Goal: Information Seeking & Learning: Learn about a topic

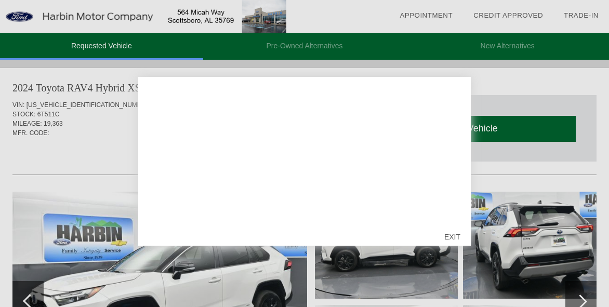
scroll to position [130, 0]
click at [450, 88] on div "Welcome to Harbin Automotive, [PERSON_NAME]! In this email you will find a pric…" at bounding box center [305, 154] width 312 height 135
click at [483, 115] on div at bounding box center [304, 153] width 609 height 307
click at [502, 91] on div at bounding box center [304, 153] width 609 height 307
drag, startPoint x: 465, startPoint y: 96, endPoint x: 484, endPoint y: 95, distance: 19.2
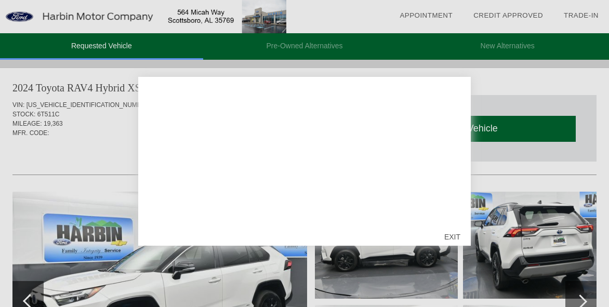
click at [467, 95] on div "Welcome to Harbin Automotive, [PERSON_NAME]! In this email you will find a pric…" at bounding box center [304, 161] width 332 height 169
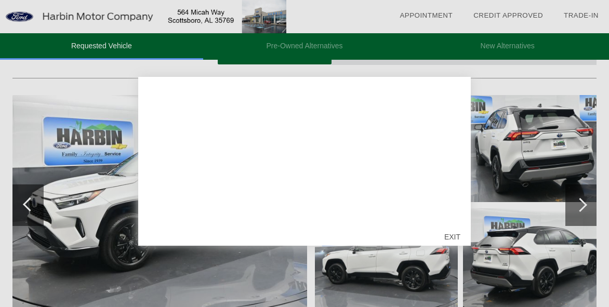
scroll to position [108, 0]
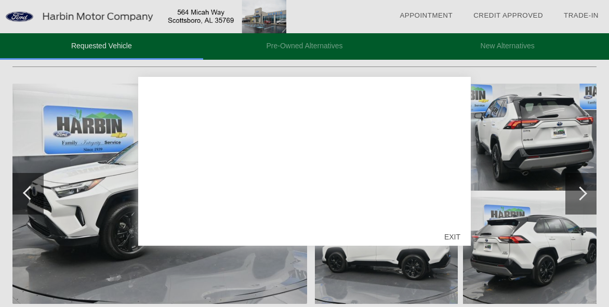
click at [456, 233] on div "EXIT" at bounding box center [452, 236] width 37 height 31
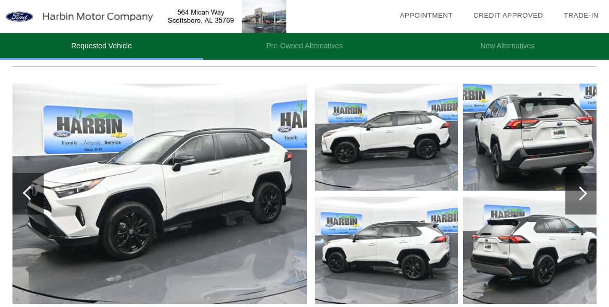
click at [228, 203] on img at bounding box center [159, 194] width 294 height 220
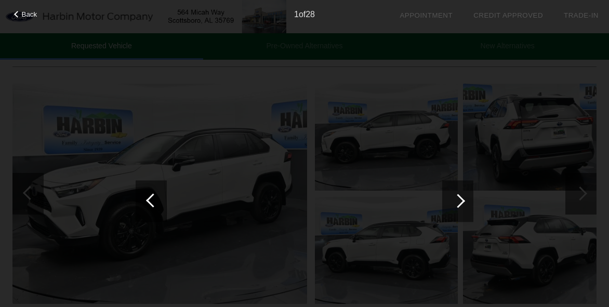
click at [466, 200] on div at bounding box center [457, 201] width 31 height 42
click at [459, 202] on div at bounding box center [458, 201] width 14 height 14
click at [30, 14] on span "Back" at bounding box center [30, 14] width 16 height 8
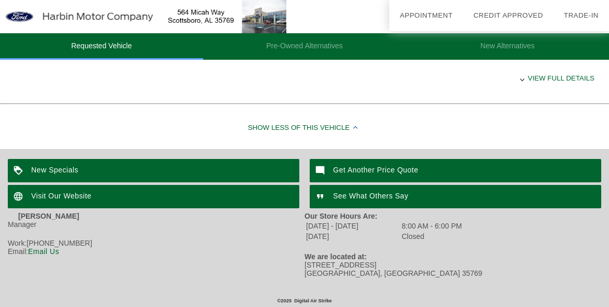
scroll to position [547, 0]
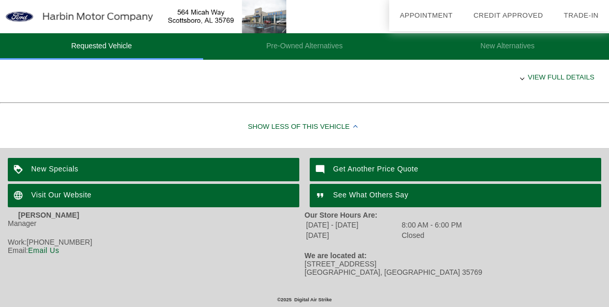
click at [407, 198] on div "See What Others Say" at bounding box center [454, 195] width 291 height 23
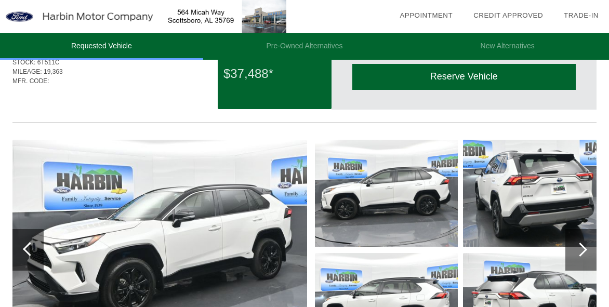
scroll to position [57, 0]
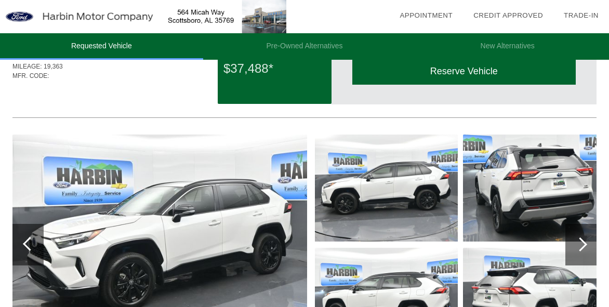
click at [587, 240] on div at bounding box center [580, 245] width 31 height 42
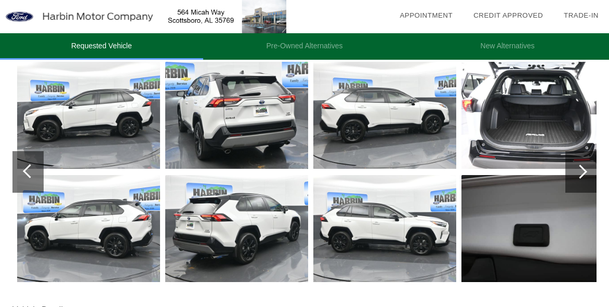
scroll to position [137, 0]
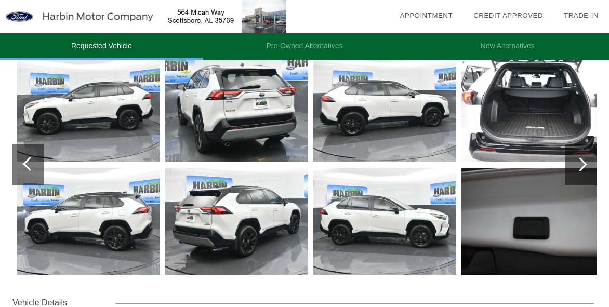
click at [535, 130] on img at bounding box center [532, 108] width 143 height 107
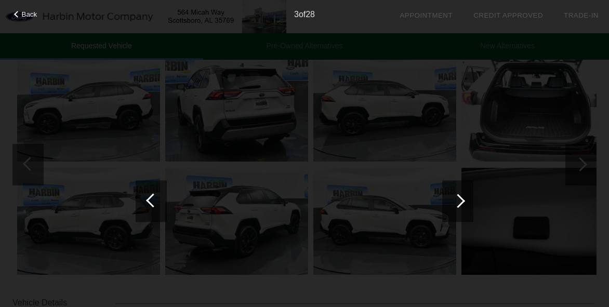
click at [461, 214] on div at bounding box center [457, 201] width 31 height 42
click at [29, 13] on span "Back" at bounding box center [30, 14] width 16 height 8
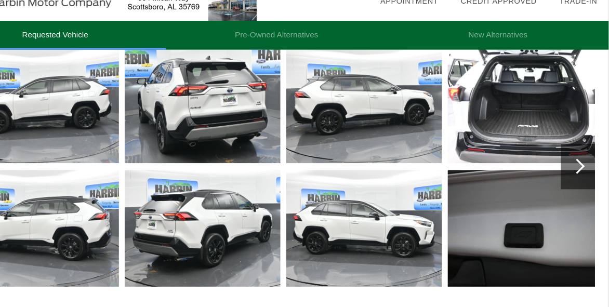
scroll to position [135, 1]
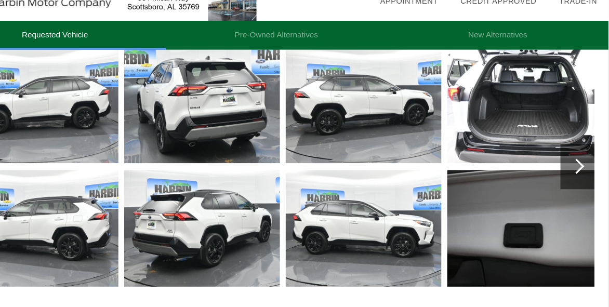
click at [580, 169] on div at bounding box center [579, 166] width 14 height 14
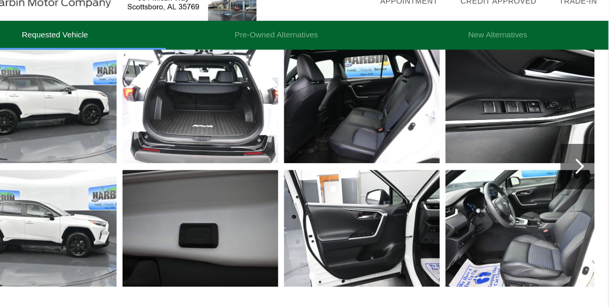
click at [583, 167] on div at bounding box center [579, 166] width 14 height 14
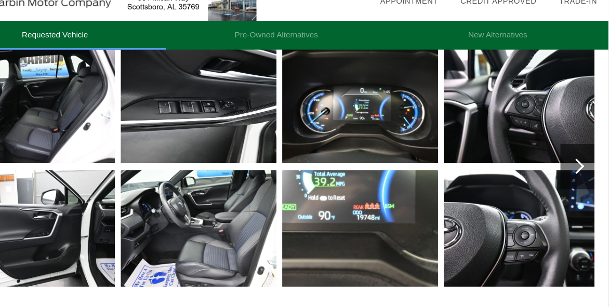
click at [580, 171] on div at bounding box center [579, 166] width 14 height 14
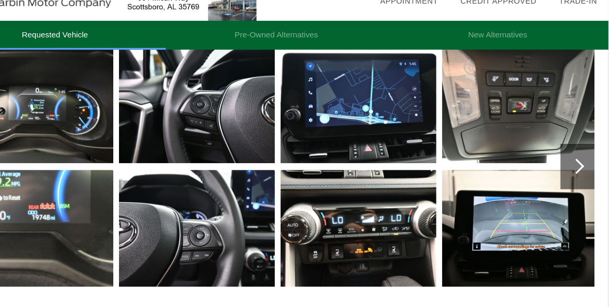
click at [579, 173] on div at bounding box center [579, 167] width 31 height 42
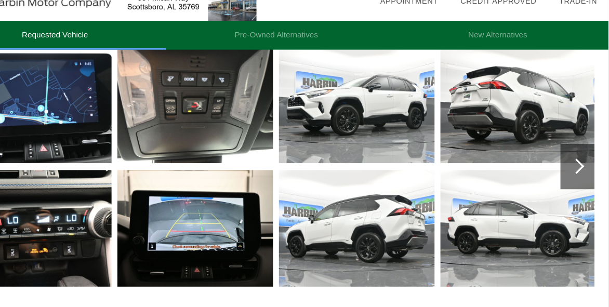
click at [587, 182] on div at bounding box center [579, 167] width 31 height 42
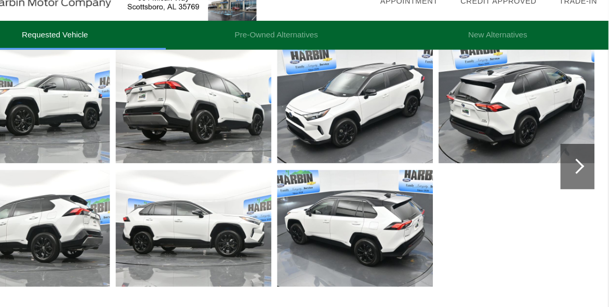
click at [583, 168] on div at bounding box center [579, 166] width 14 height 14
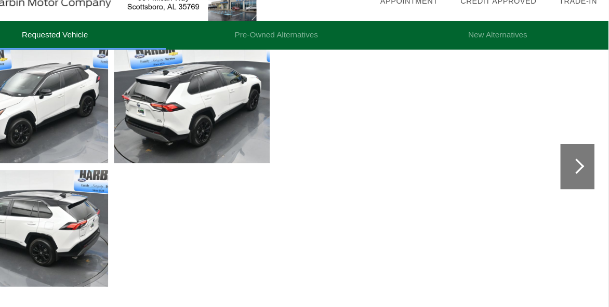
scroll to position [135, 0]
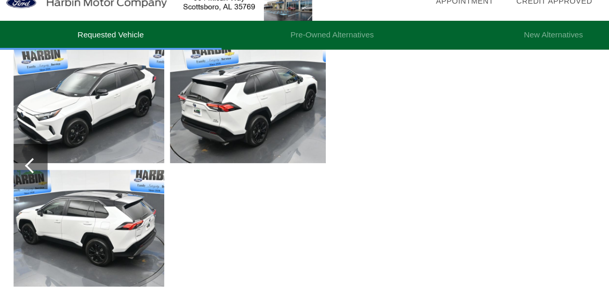
click at [25, 166] on div at bounding box center [30, 166] width 14 height 14
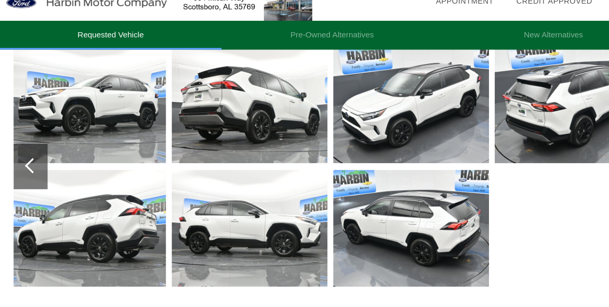
click at [25, 165] on div at bounding box center [30, 166] width 14 height 14
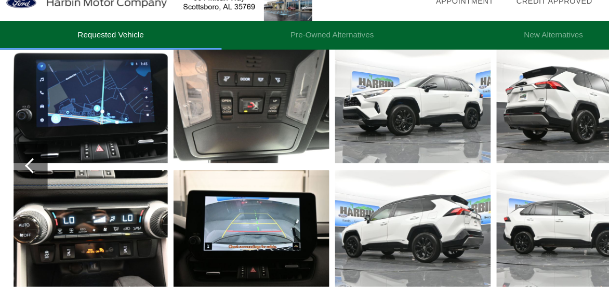
click at [25, 164] on div at bounding box center [30, 166] width 14 height 14
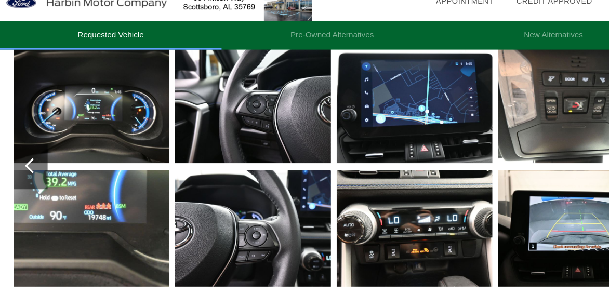
click at [19, 167] on div at bounding box center [27, 167] width 31 height 42
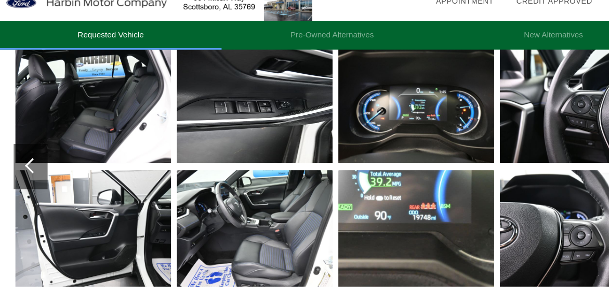
click at [22, 168] on div at bounding box center [27, 167] width 31 height 42
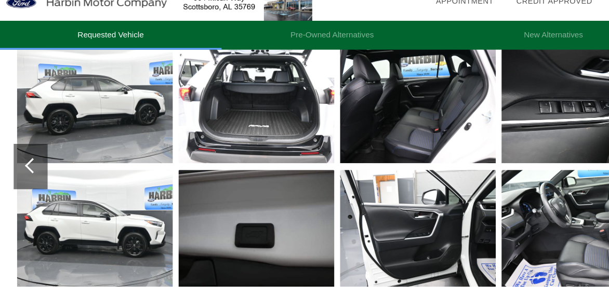
click at [28, 169] on div at bounding box center [30, 166] width 14 height 14
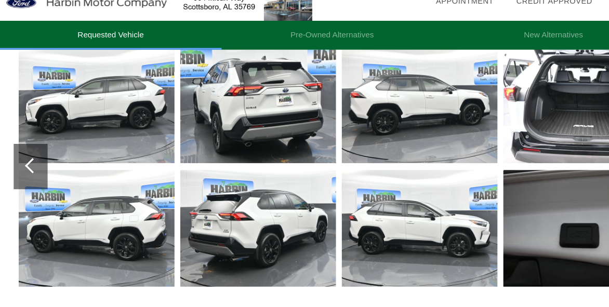
click at [29, 166] on div at bounding box center [30, 166] width 14 height 14
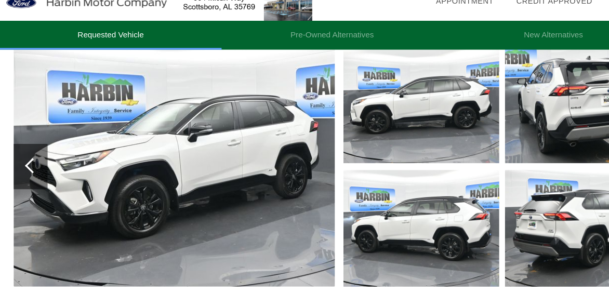
click at [33, 169] on div at bounding box center [27, 167] width 31 height 42
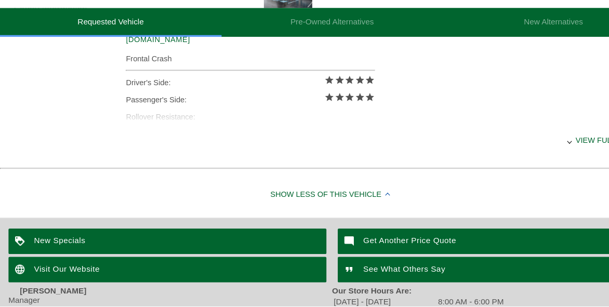
scroll to position [471, 0]
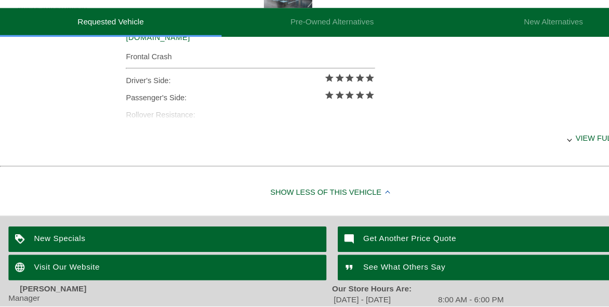
click at [536, 153] on div "View full details" at bounding box center [354, 152] width 479 height 25
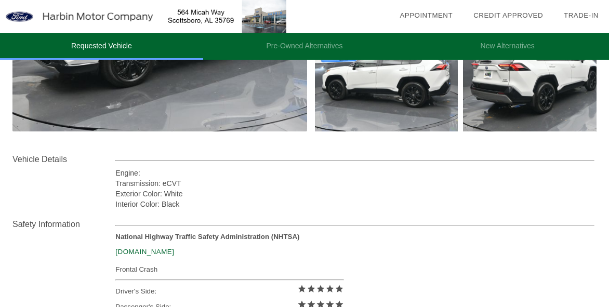
scroll to position [281, 0]
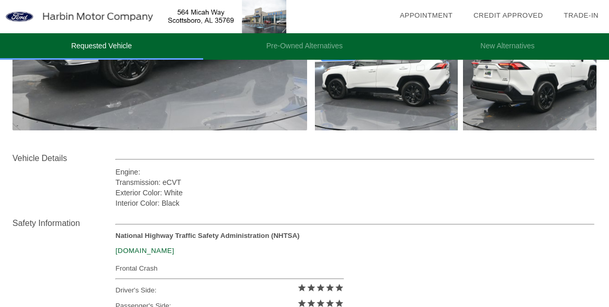
click at [59, 154] on div "Vehicle Details" at bounding box center [63, 158] width 103 height 12
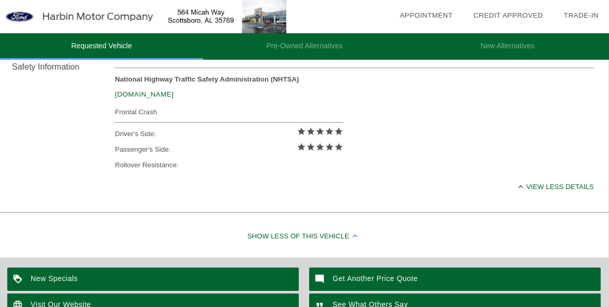
scroll to position [438, 1]
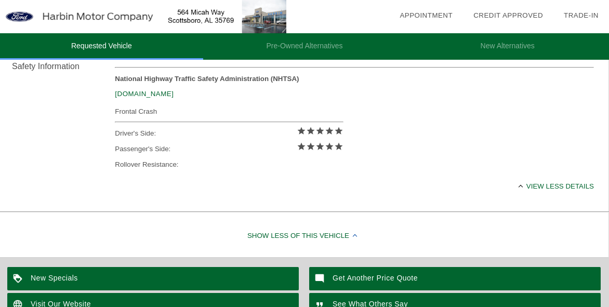
click at [550, 190] on div "View less details" at bounding box center [354, 185] width 479 height 25
click at [550, 186] on div "View full details" at bounding box center [354, 185] width 479 height 25
click at [316, 234] on div "Show Less of this Vehicle" at bounding box center [303, 236] width 609 height 42
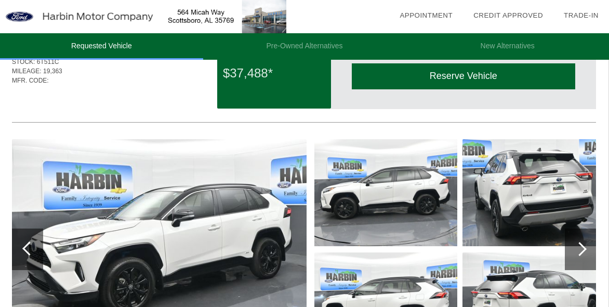
scroll to position [0, 1]
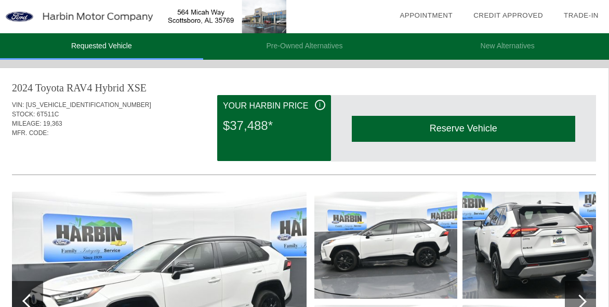
click at [72, 17] on img at bounding box center [143, 16] width 286 height 33
